Goal: Transaction & Acquisition: Book appointment/travel/reservation

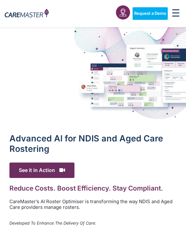
click at [88, 88] on img at bounding box center [93, 75] width 186 height 97
click at [84, 90] on img at bounding box center [93, 75] width 186 height 97
click at [122, 91] on img at bounding box center [93, 75] width 186 height 97
click at [125, 86] on img at bounding box center [93, 75] width 186 height 97
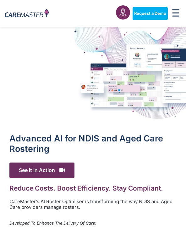
click at [126, 83] on img at bounding box center [93, 75] width 186 height 97
click at [144, 58] on img at bounding box center [93, 75] width 186 height 97
click at [147, 63] on img at bounding box center [93, 75] width 186 height 97
click at [42, 15] on img at bounding box center [27, 14] width 44 height 10
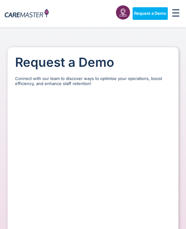
select select "**"
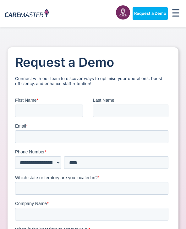
click at [104, 99] on span "Last Name" at bounding box center [103, 99] width 21 height 5
click at [104, 104] on input "Last Name" at bounding box center [131, 110] width 76 height 13
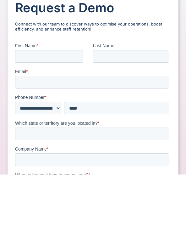
scroll to position [54, 0]
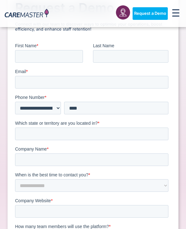
click at [124, 17] on link at bounding box center [123, 12] width 14 height 14
